Goal: Check status: Check status

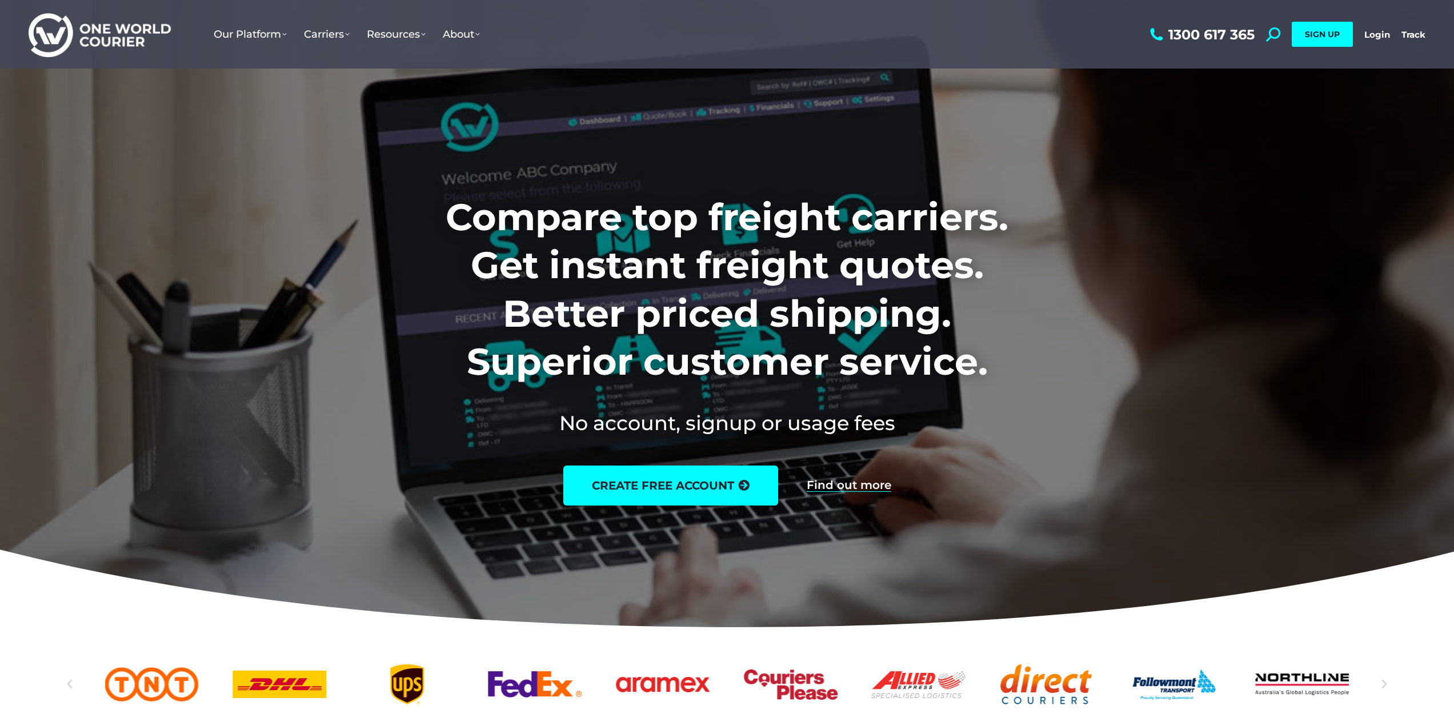
click at [1358, 30] on div "1300 617 365 Search: *** SIGN UP Login Login Track Track SIGN UP" at bounding box center [1287, 34] width 278 height 69
click at [1364, 34] on div "1300 617 365 Search: *** SIGN UP Login Login Track Track SIGN UP" at bounding box center [1287, 34] width 278 height 69
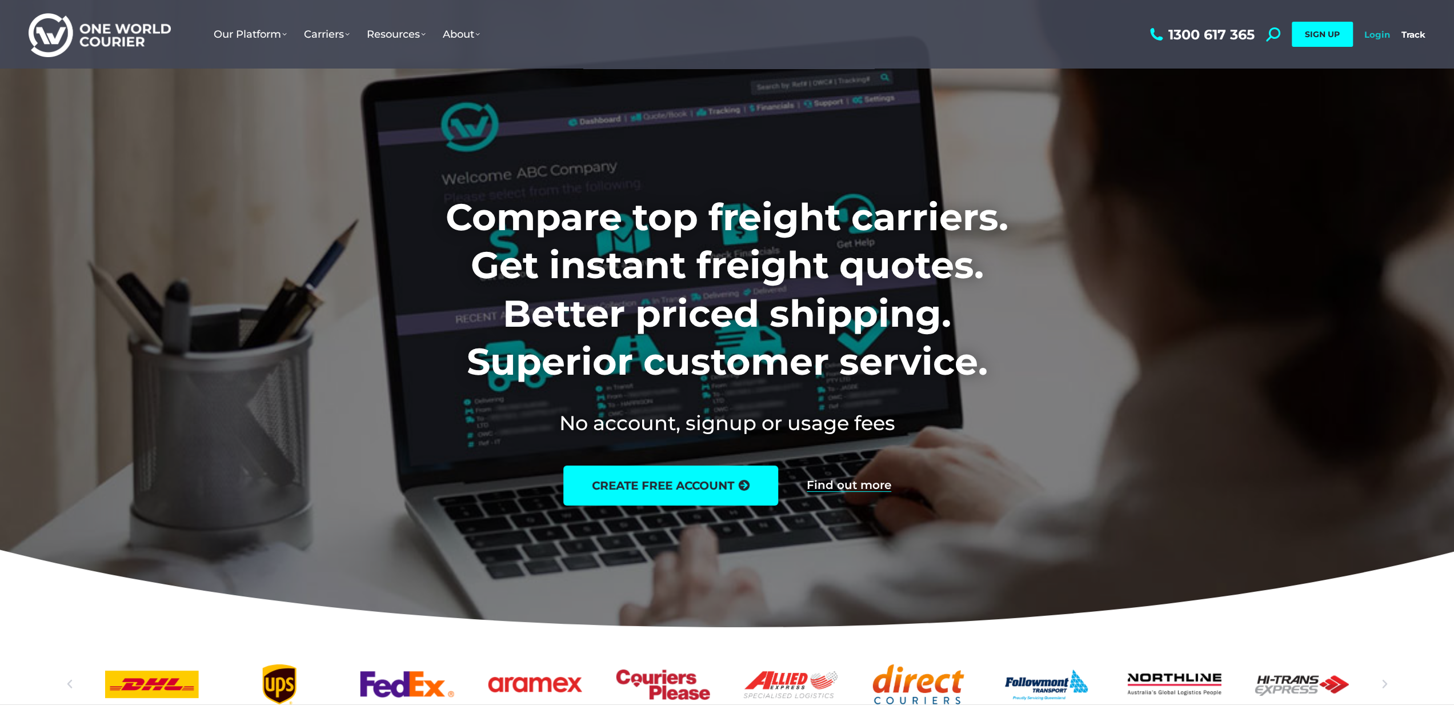
click at [1369, 33] on link "Login" at bounding box center [1378, 34] width 26 height 11
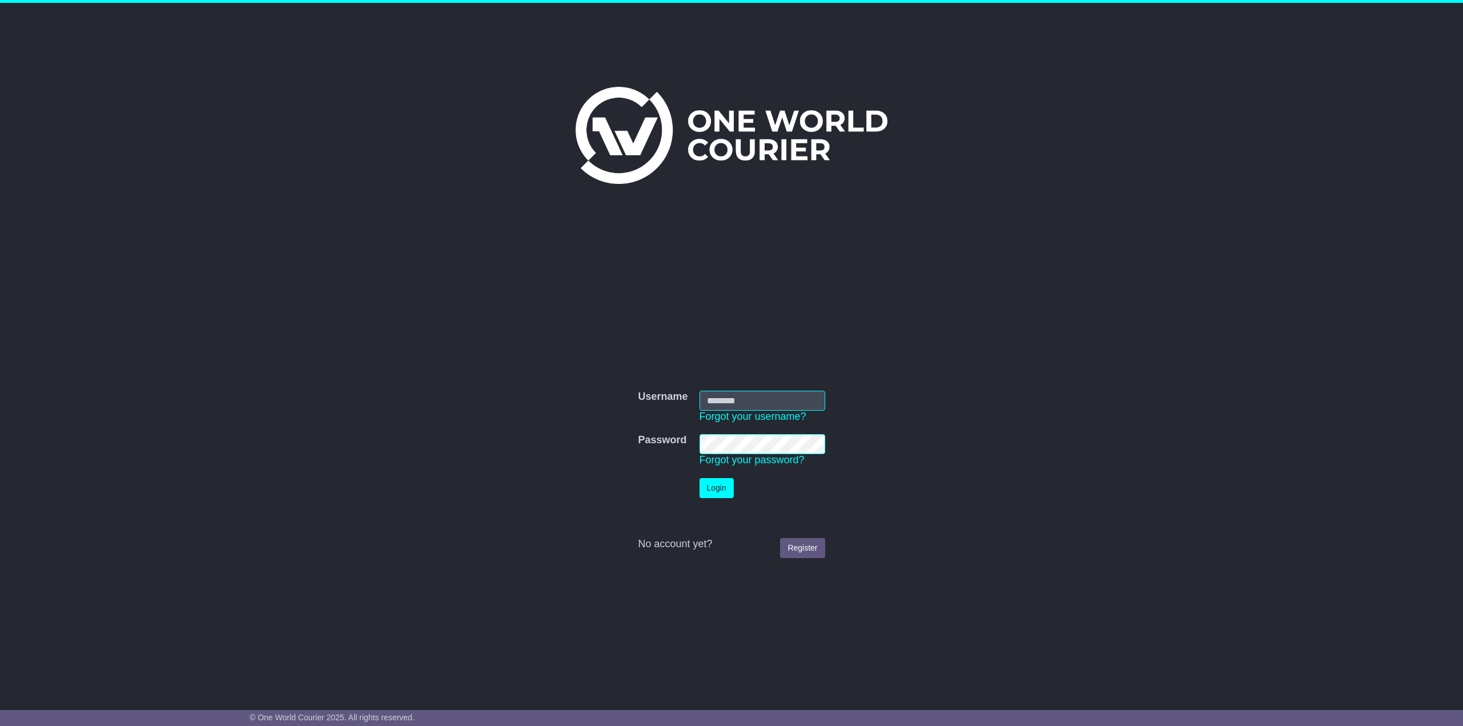
type input "**********"
click at [729, 485] on button "Login" at bounding box center [716, 488] width 34 height 20
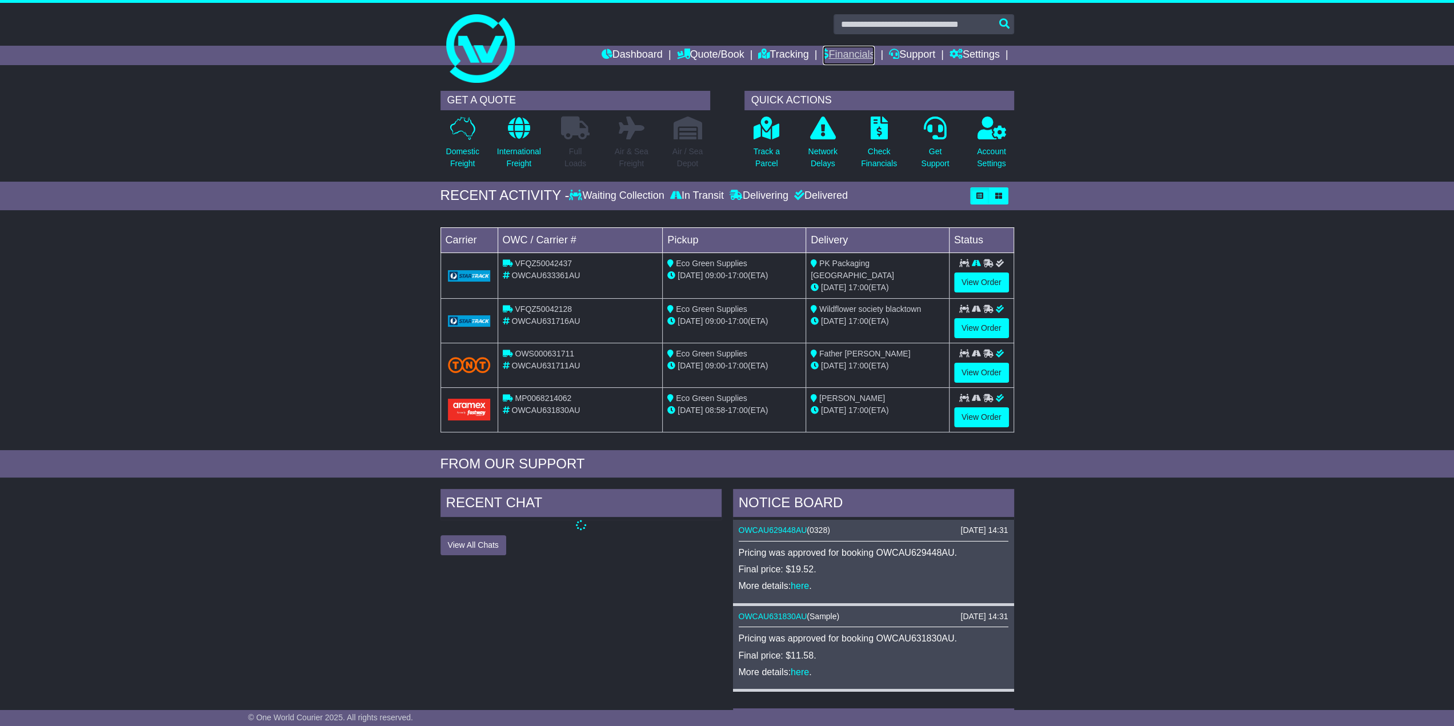
click at [835, 55] on link "Financials" at bounding box center [849, 55] width 52 height 19
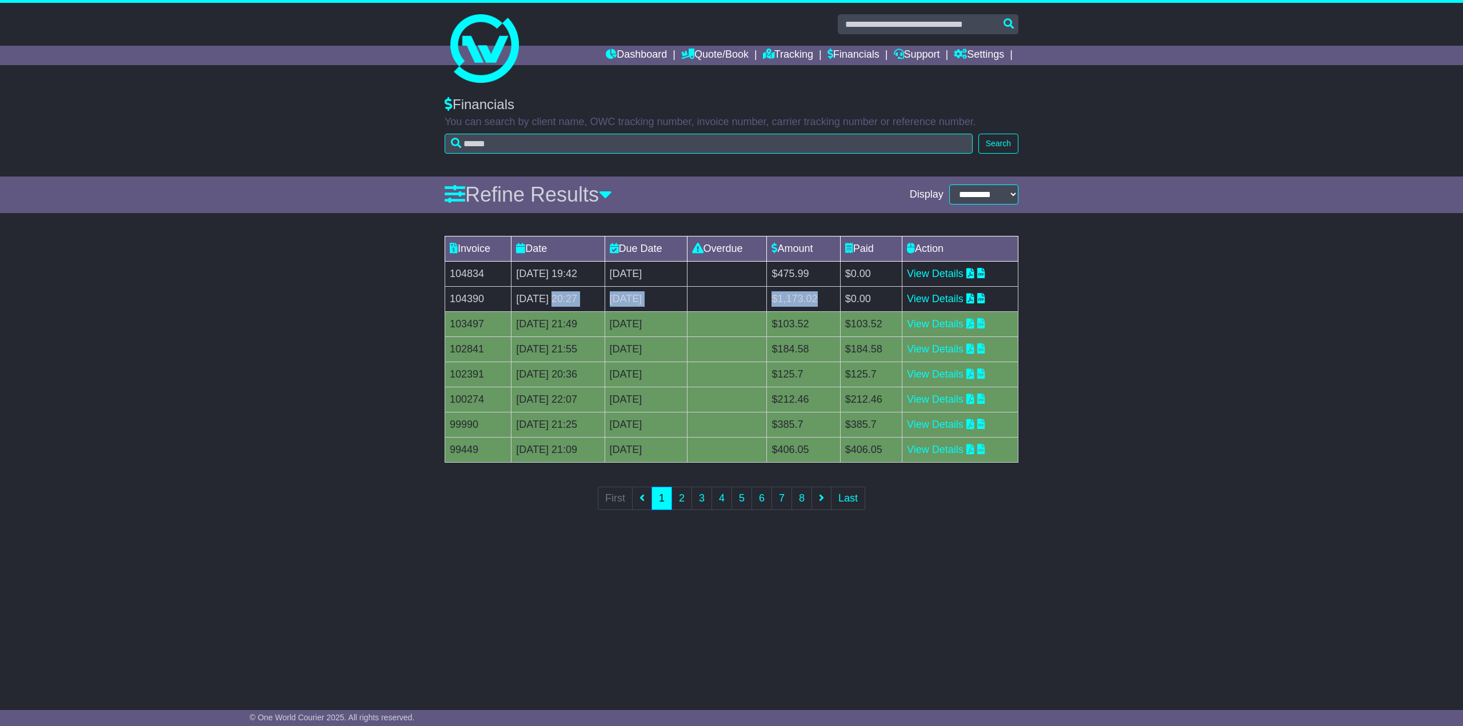
drag, startPoint x: 553, startPoint y: 300, endPoint x: 880, endPoint y: 305, distance: 327.5
click at [870, 306] on tr "104390 31 Jul 2025 20:27 14th August 2025 0 day(s) Payment In Process $1,173.02…" at bounding box center [731, 298] width 573 height 25
click at [956, 297] on link "View Details" at bounding box center [935, 298] width 57 height 11
click at [807, 281] on td "$475.99" at bounding box center [803, 273] width 73 height 25
click at [807, 279] on td "$475.99" at bounding box center [803, 273] width 73 height 25
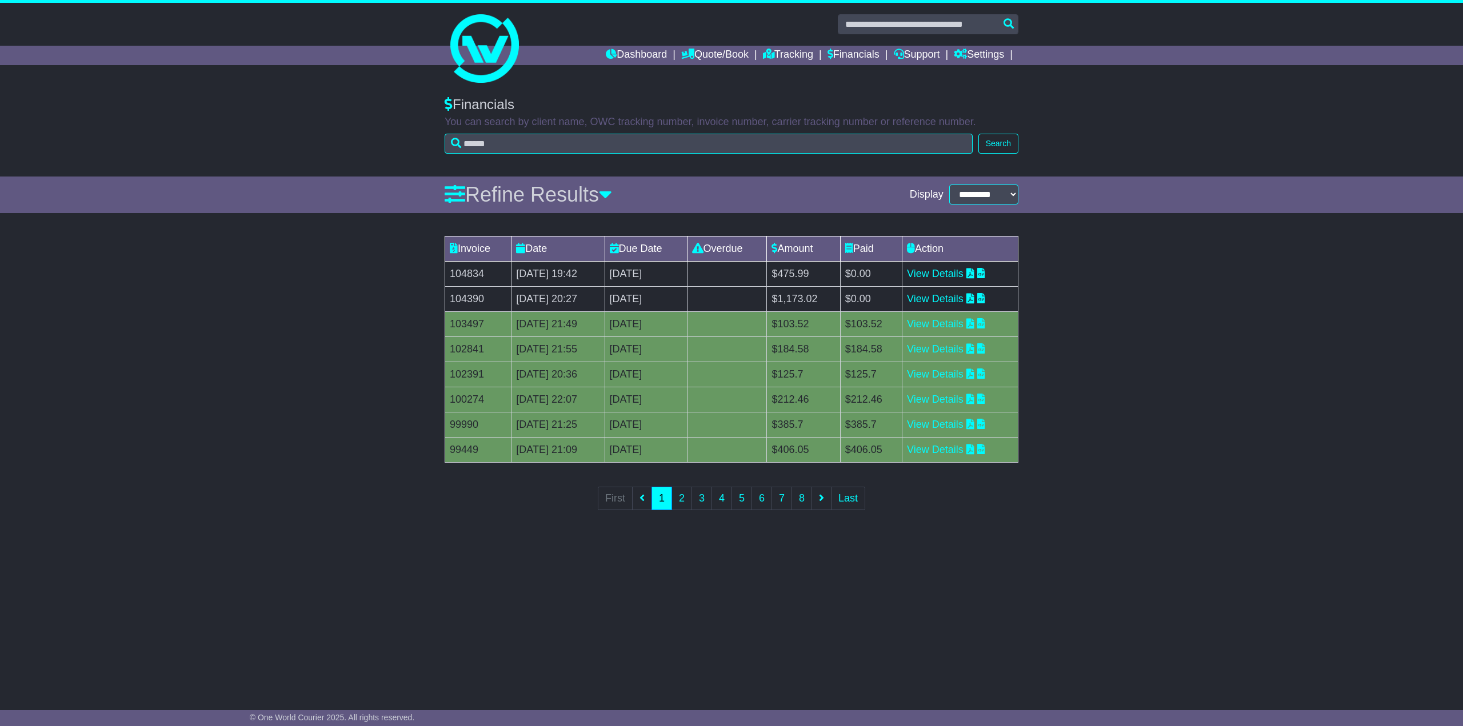
click at [811, 274] on td "$475.99" at bounding box center [803, 273] width 73 height 25
click at [1166, 381] on div "Invoice Date Due Date Overdue Amount Paid Action 104834 07 Aug 2025 19:42 21st …" at bounding box center [731, 380] width 1463 height 301
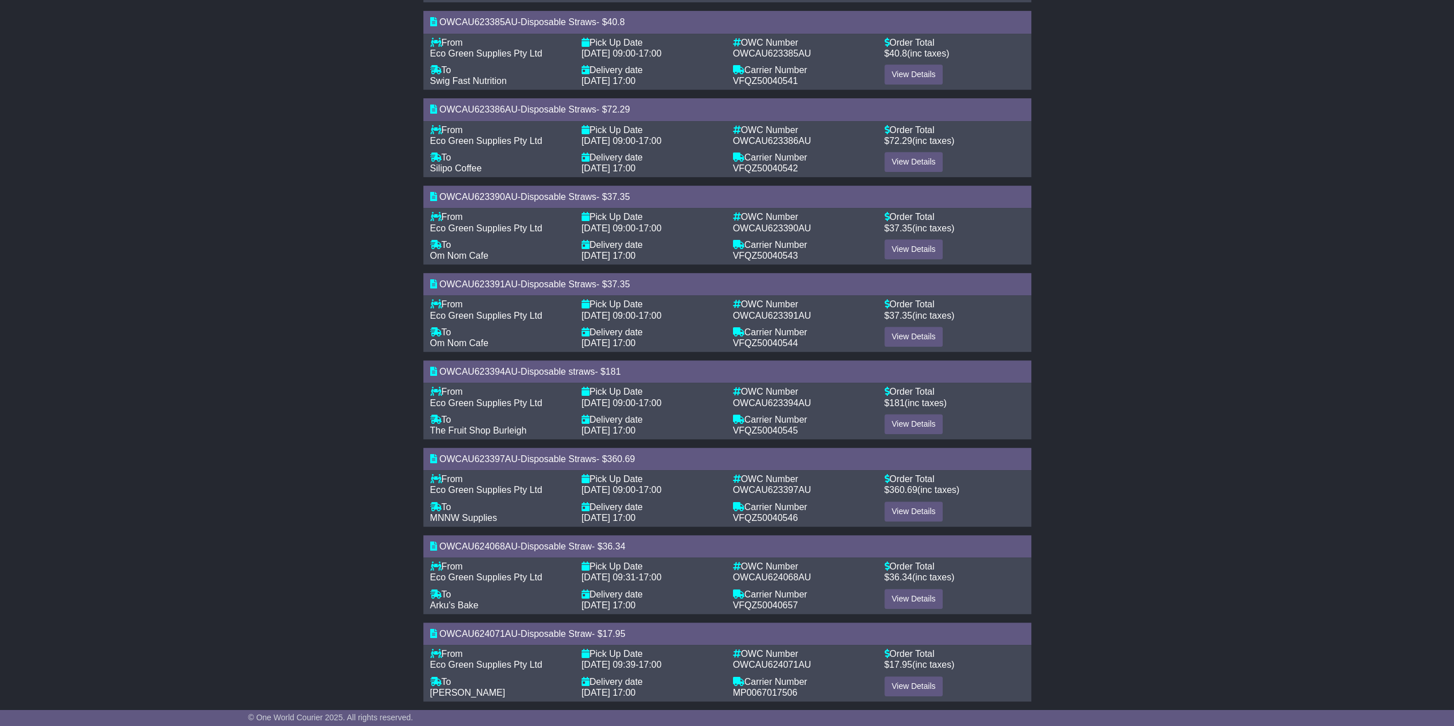
scroll to position [464, 0]
click at [470, 512] on span "MNNW Supplies" at bounding box center [463, 517] width 67 height 10
click at [505, 424] on div "From - Eco Green Supplies Pty Ltd To - The Fruit Shop Burleigh Pick Up Date - […" at bounding box center [727, 410] width 608 height 57
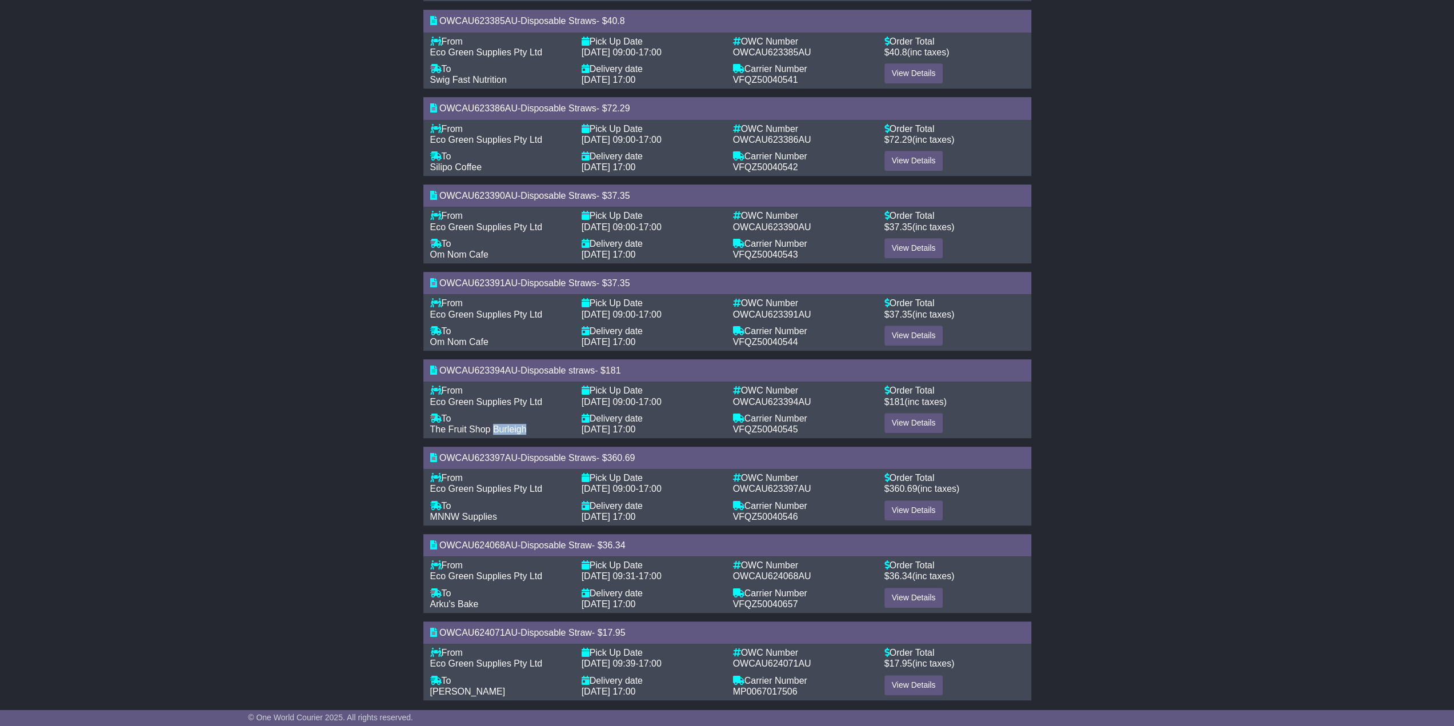
click at [505, 424] on div "From - Eco Green Supplies Pty Ltd To - The Fruit Shop Burleigh Pick Up Date - […" at bounding box center [727, 410] width 608 height 57
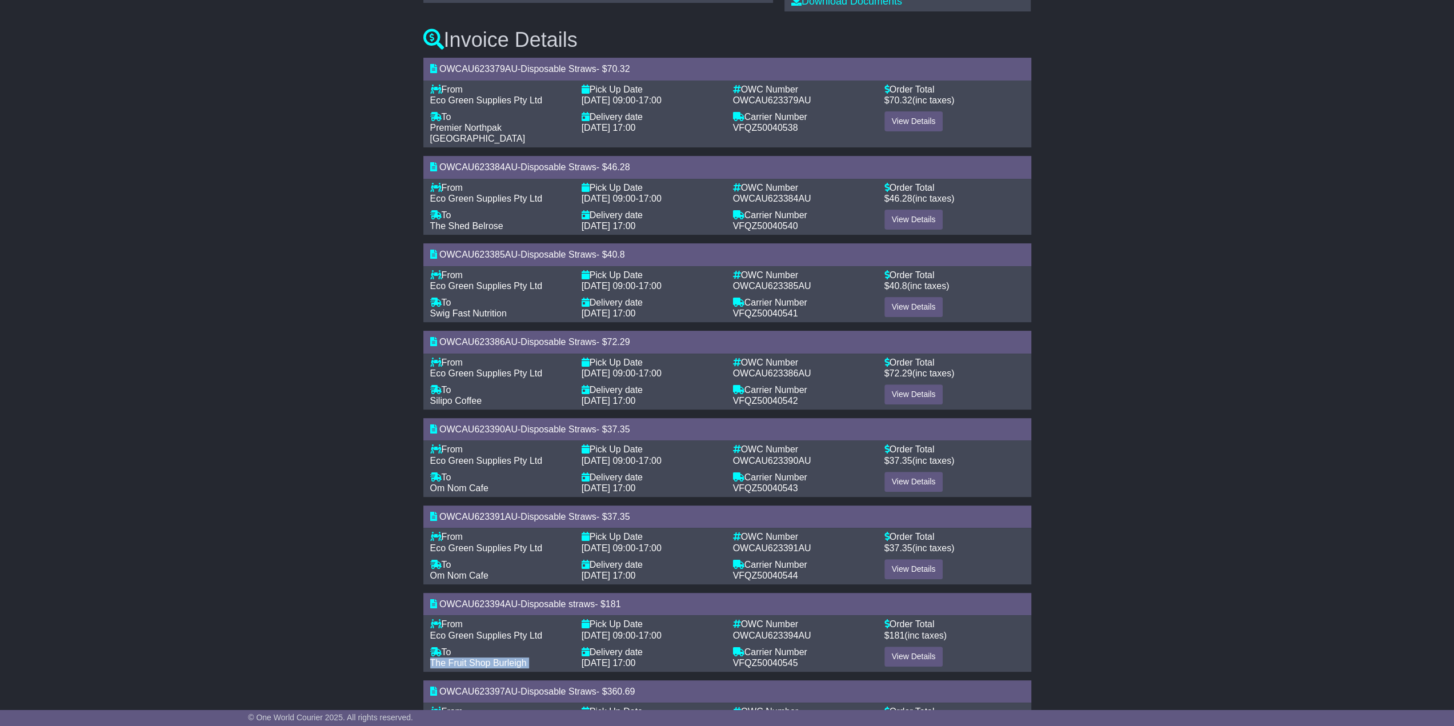
scroll to position [235, 0]
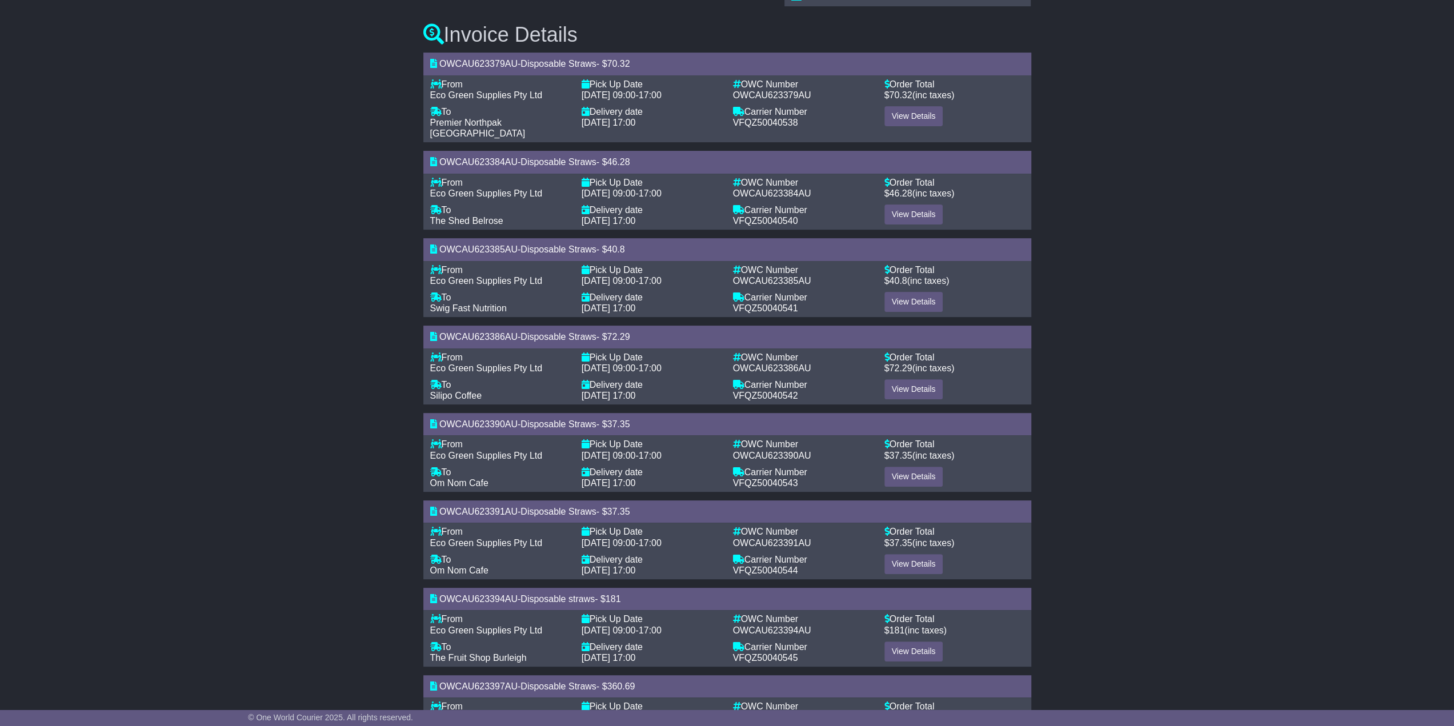
click at [474, 391] on span "Silipo Coffee" at bounding box center [455, 396] width 51 height 10
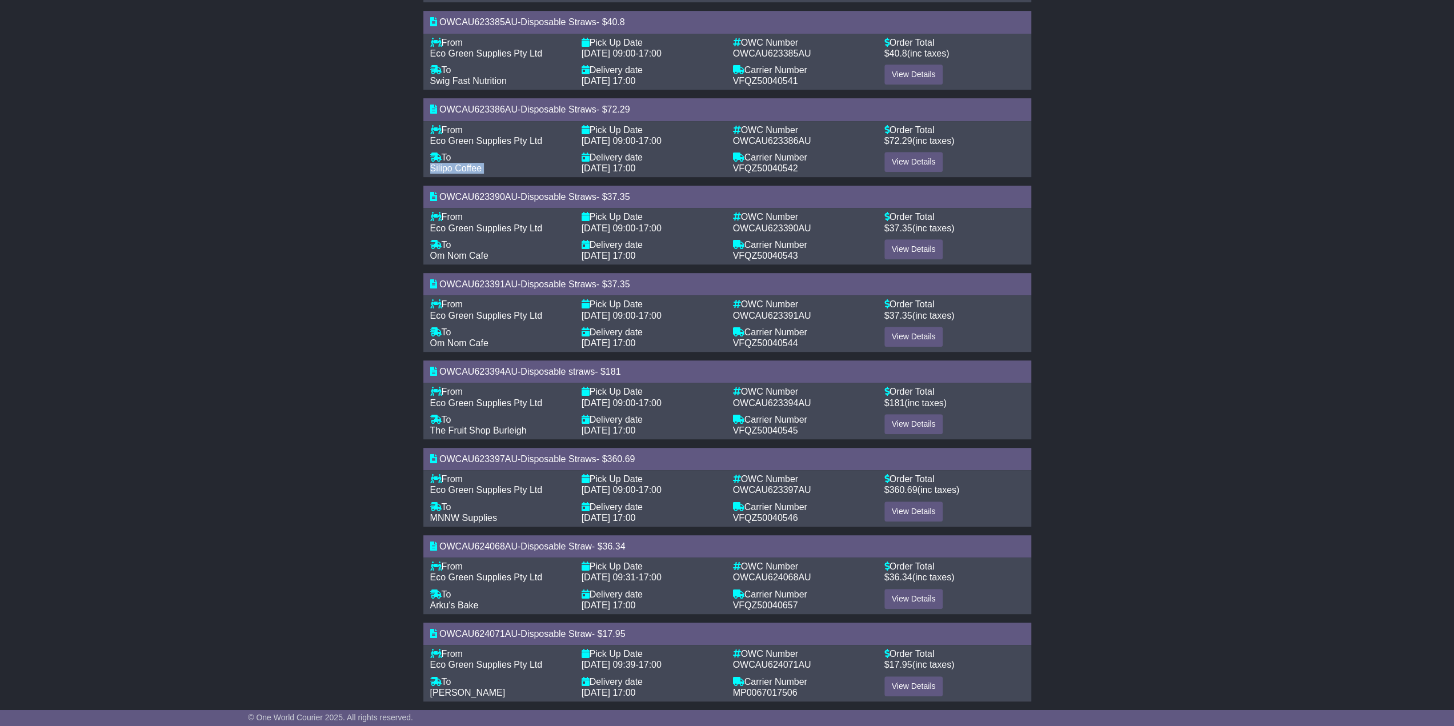
scroll to position [464, 0]
click at [351, 412] on div "Invoice #104390 Quick Facts Invoice Total $1173.02 Status Outstanding Issue Dat…" at bounding box center [727, 168] width 1454 height 1094
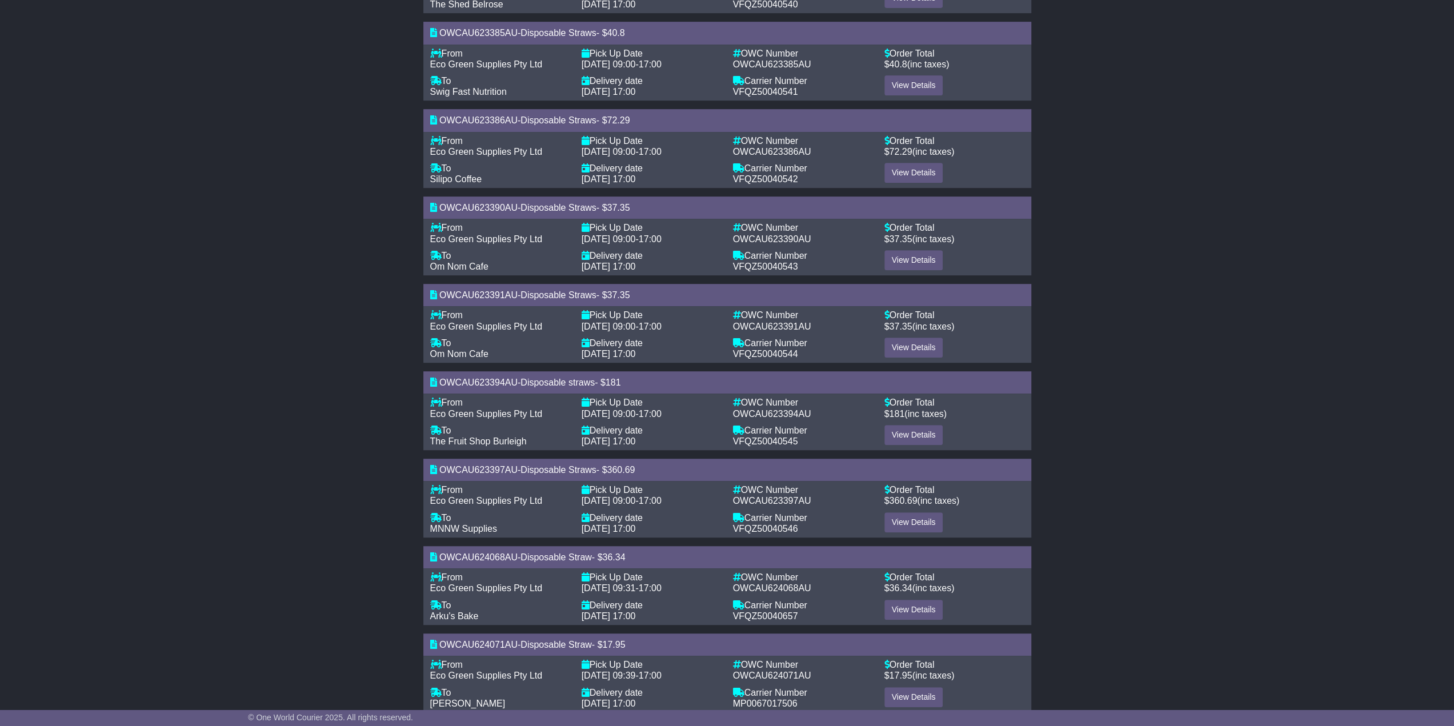
drag, startPoint x: 351, startPoint y: 412, endPoint x: 350, endPoint y: 397, distance: 15.5
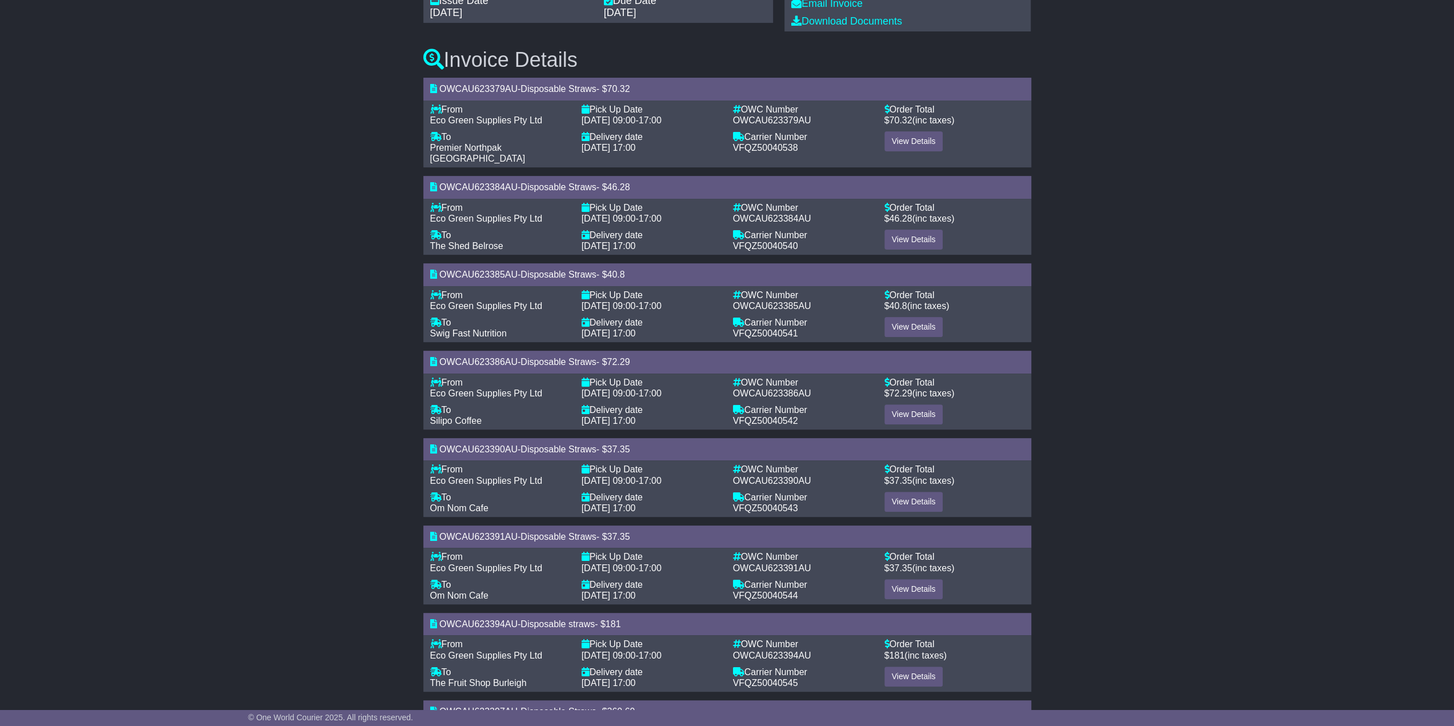
scroll to position [0, 0]
